Goal: Information Seeking & Learning: Learn about a topic

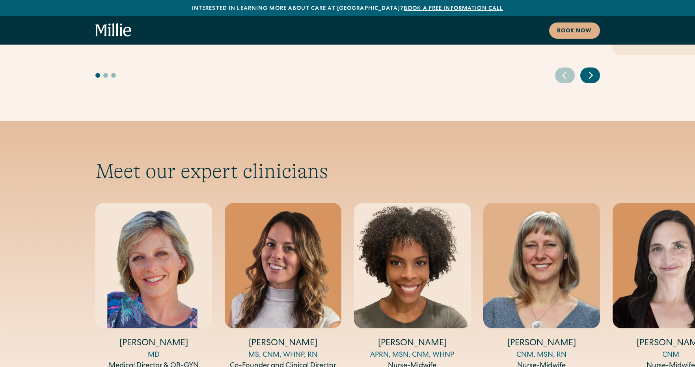
scroll to position [2509, 0]
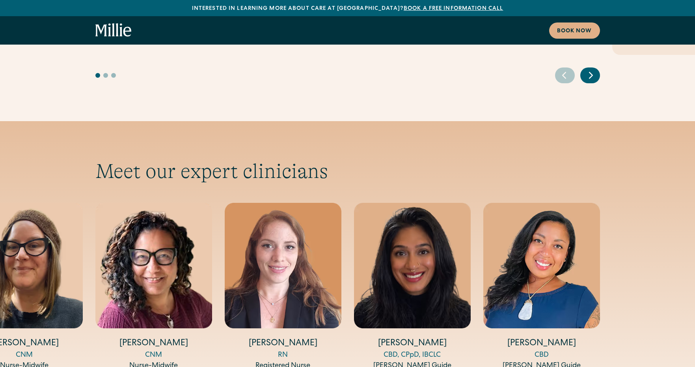
click at [569, 233] on img "14 / 14" at bounding box center [542, 266] width 117 height 126
click at [542, 203] on img "14 / 14" at bounding box center [542, 266] width 117 height 126
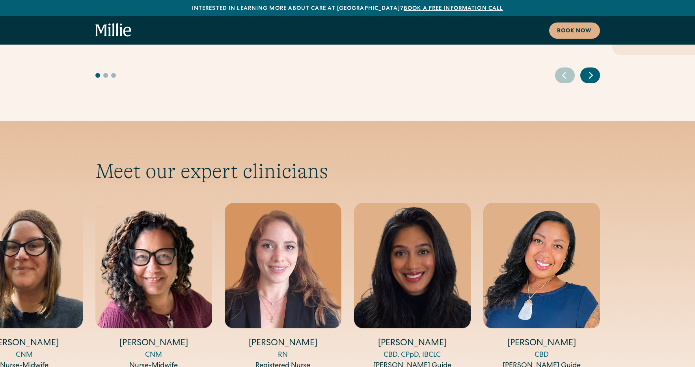
click at [542, 203] on img "14 / 14" at bounding box center [542, 266] width 117 height 126
click at [540, 222] on img "14 / 14" at bounding box center [542, 266] width 117 height 126
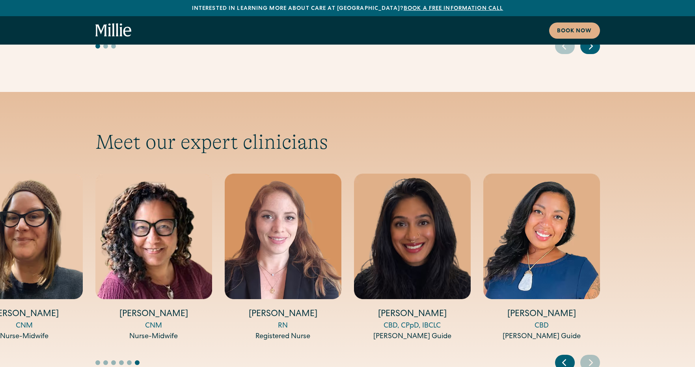
scroll to position [2544, 0]
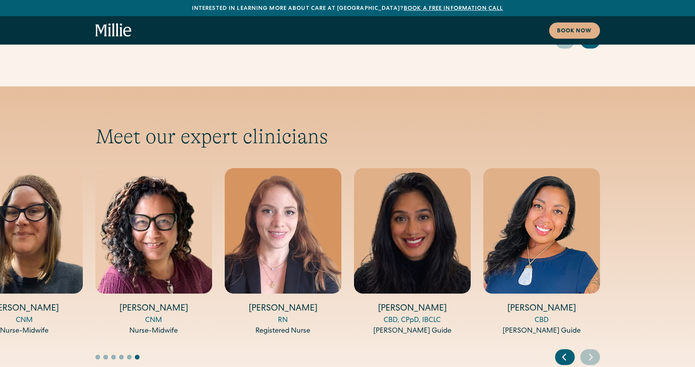
click at [564, 354] on icon "Previous slide" at bounding box center [564, 357] width 3 height 6
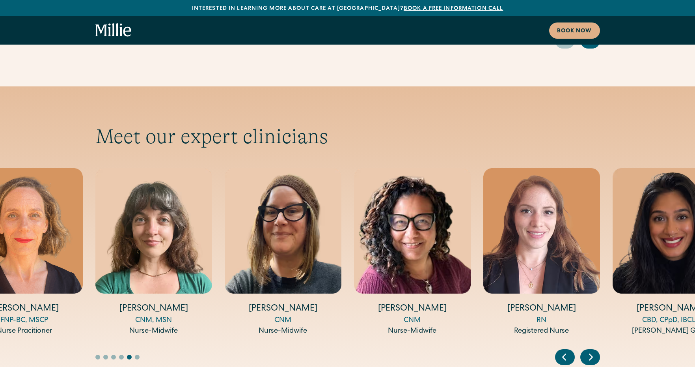
click at [564, 354] on icon "Previous slide" at bounding box center [564, 357] width 3 height 6
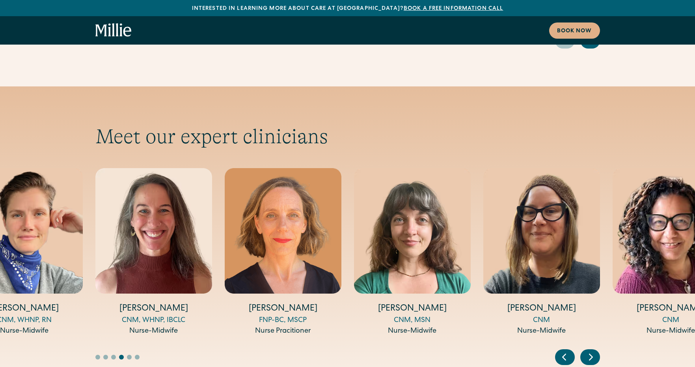
click at [564, 354] on icon "Previous slide" at bounding box center [564, 357] width 3 height 6
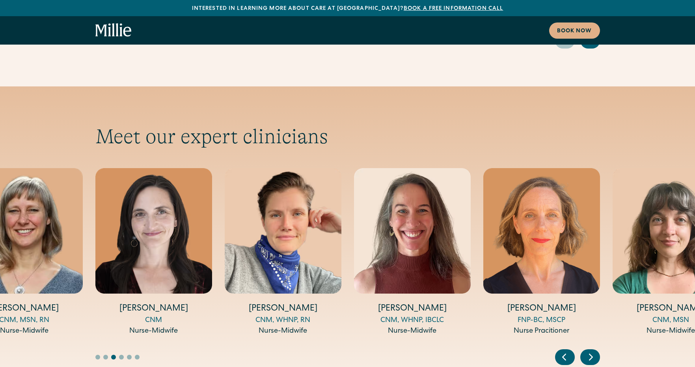
click at [564, 354] on icon "Previous slide" at bounding box center [564, 357] width 3 height 6
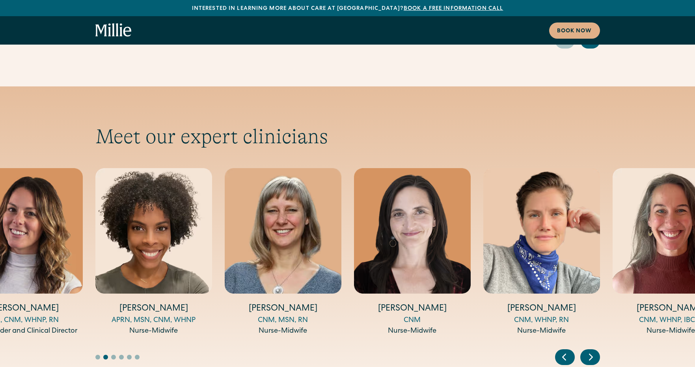
click at [564, 354] on icon "Previous slide" at bounding box center [564, 357] width 3 height 6
